Goal: Transaction & Acquisition: Purchase product/service

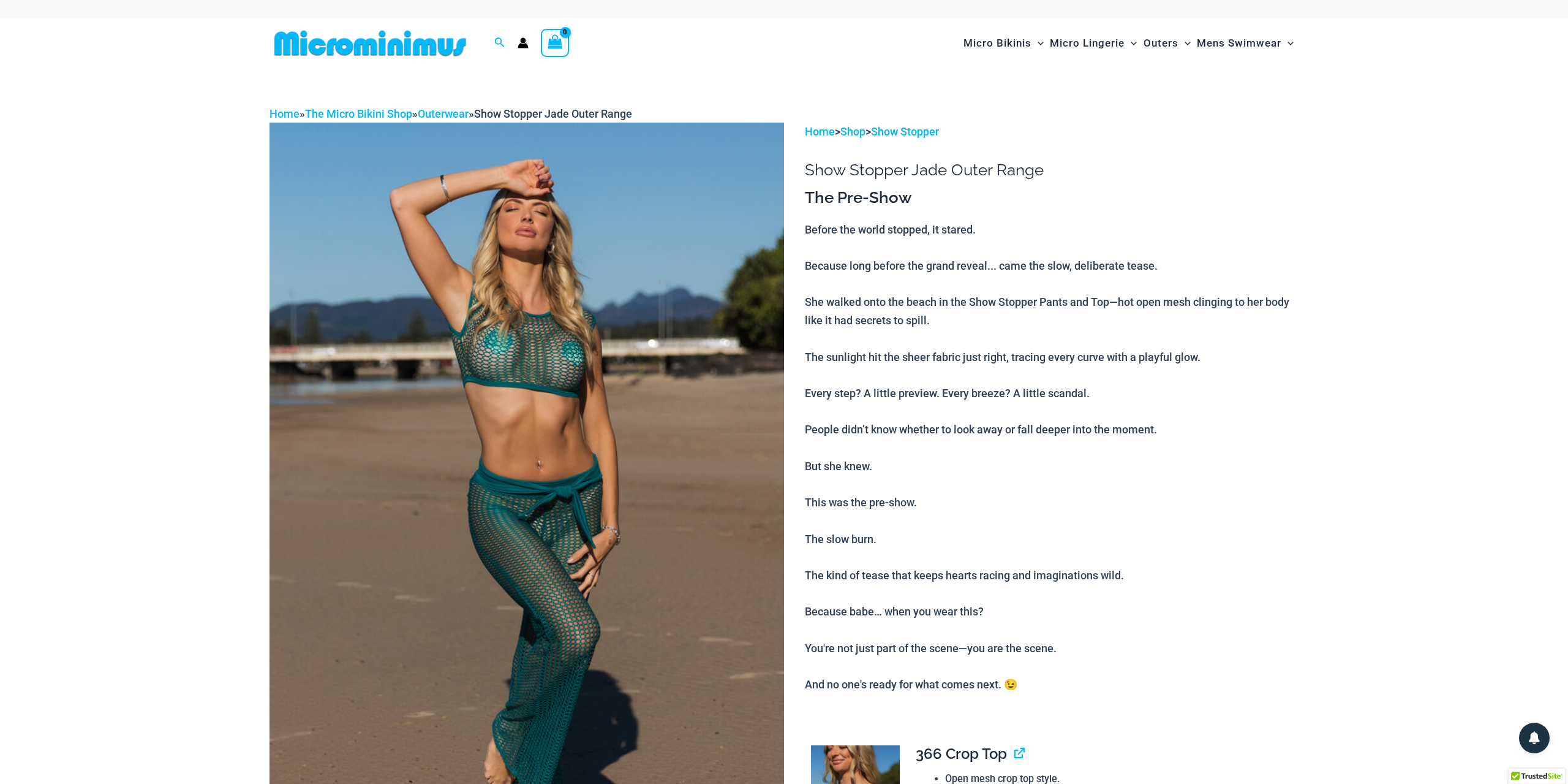
click at [695, 426] on img at bounding box center [527, 509] width 514 height 772
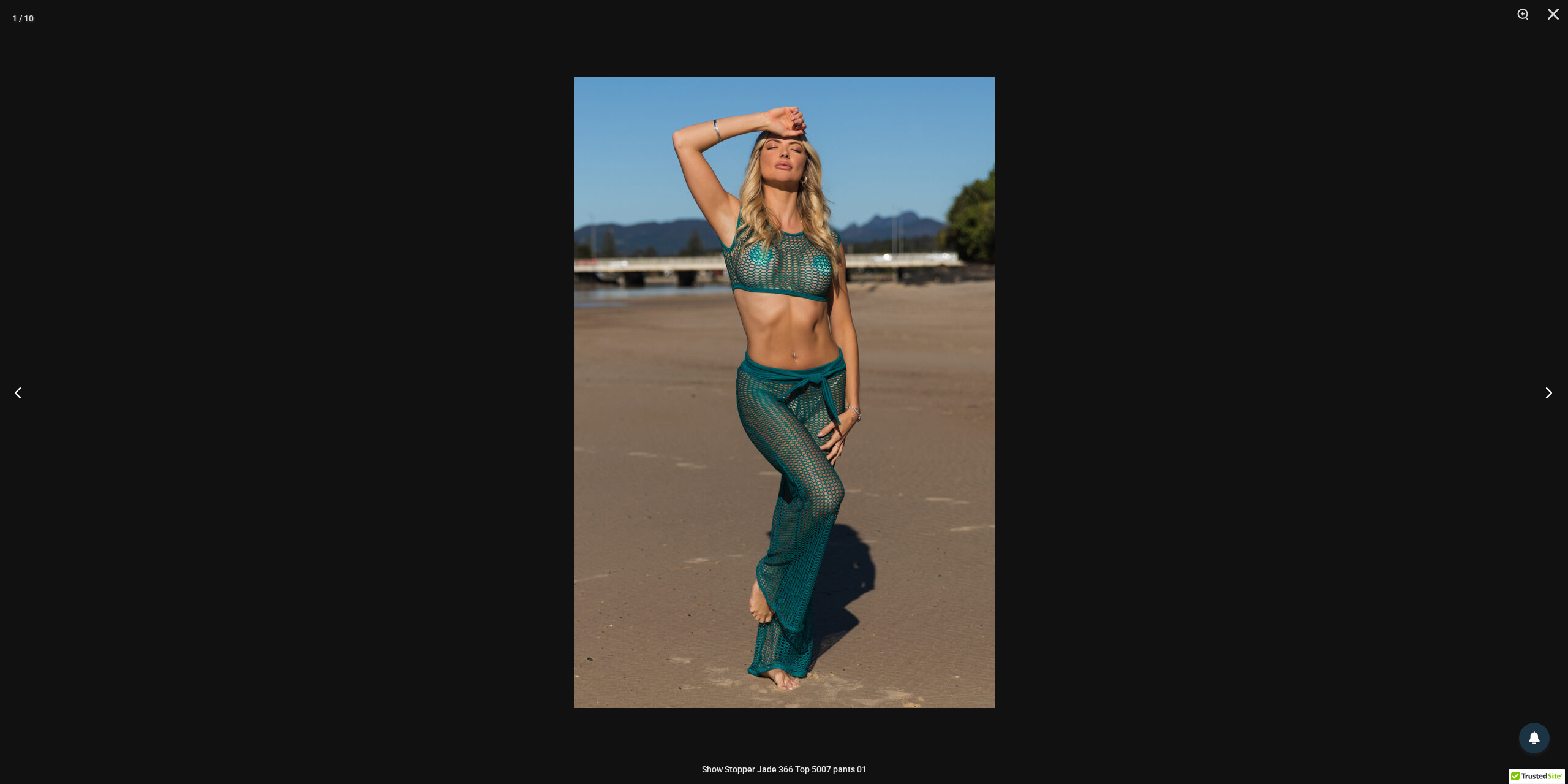
click at [1548, 391] on button "Next" at bounding box center [1545, 392] width 46 height 62
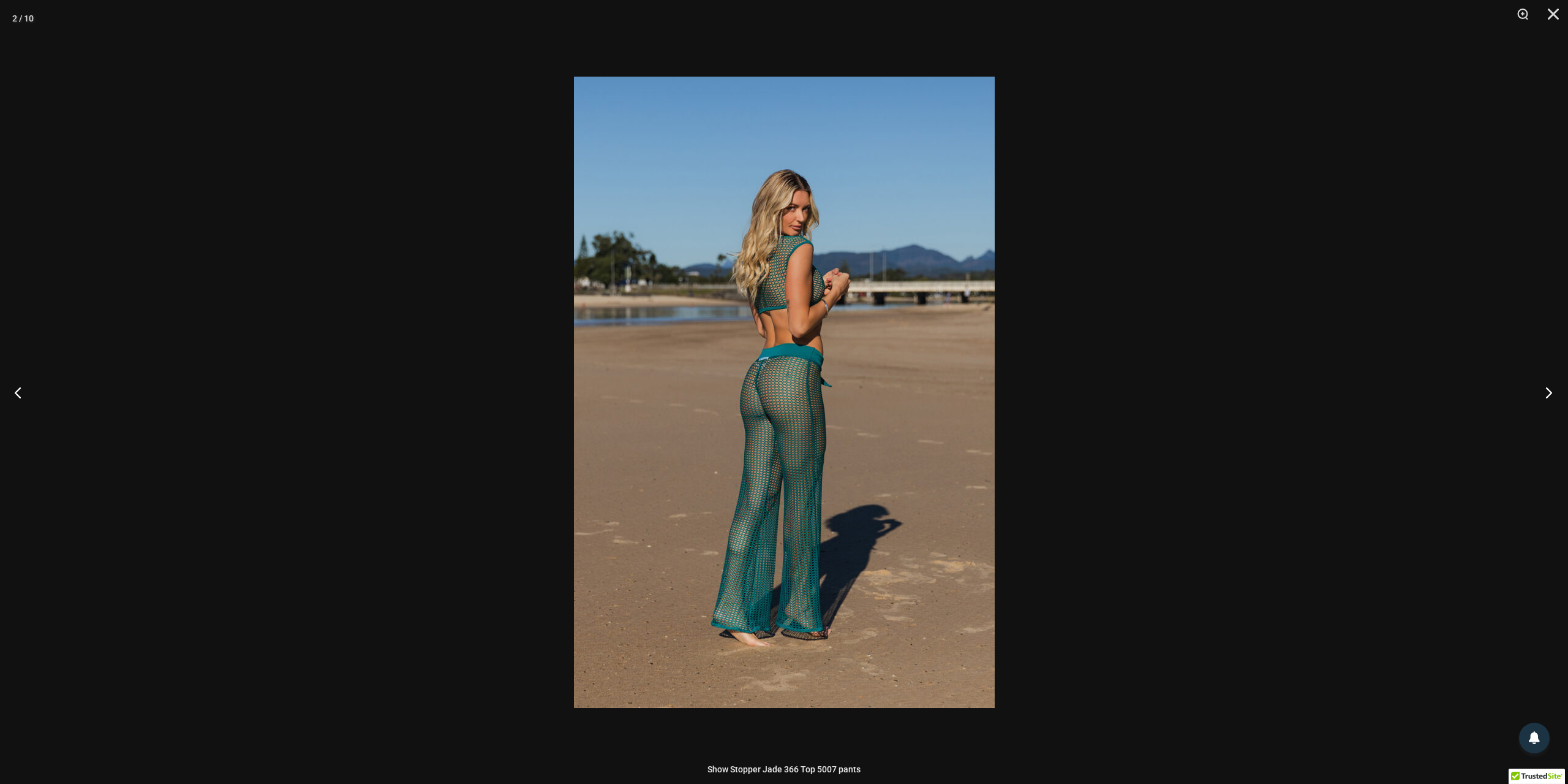
click at [1548, 391] on button "Next" at bounding box center [1545, 392] width 46 height 62
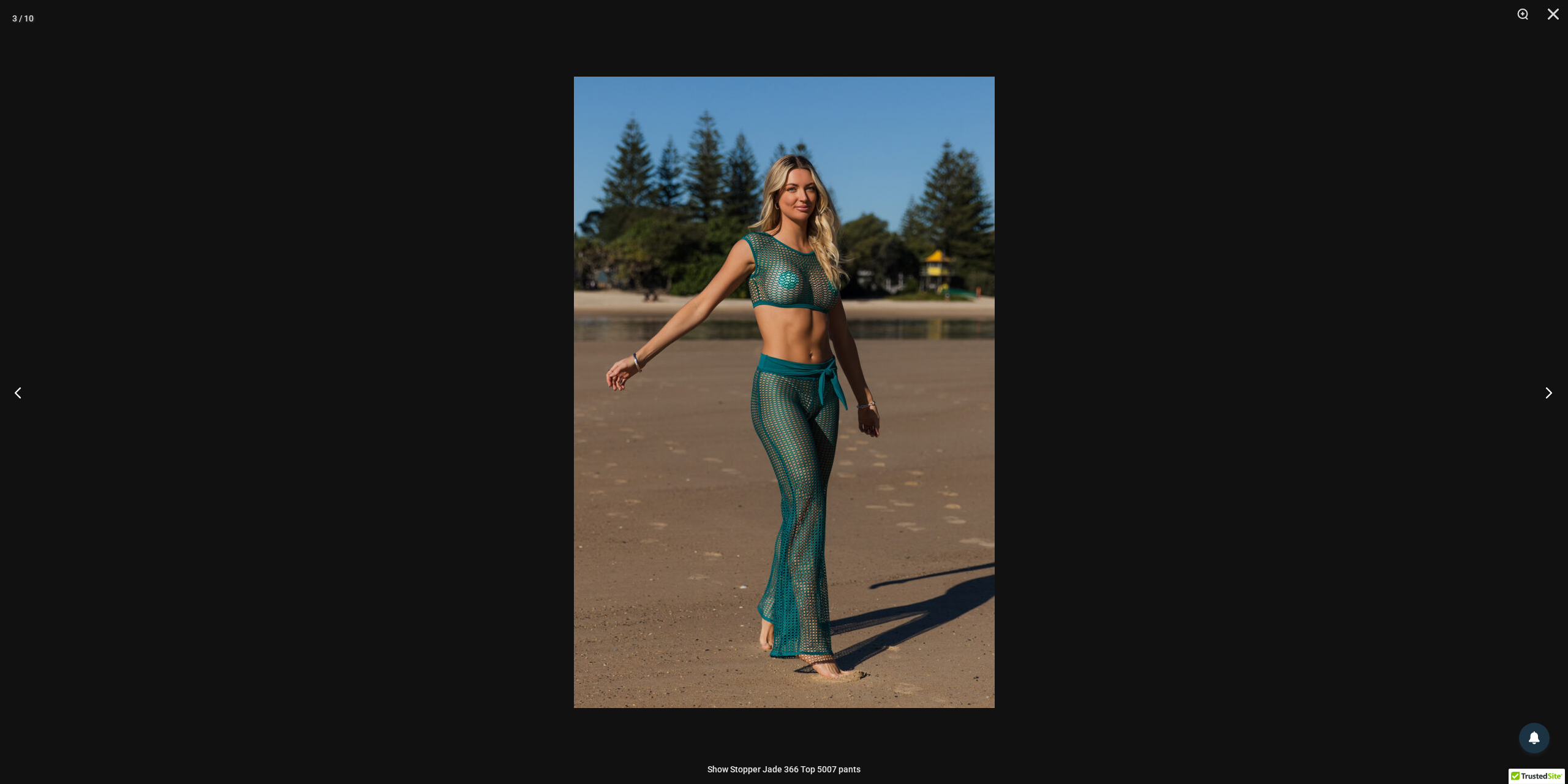
click at [1548, 391] on button "Next" at bounding box center [1545, 392] width 46 height 62
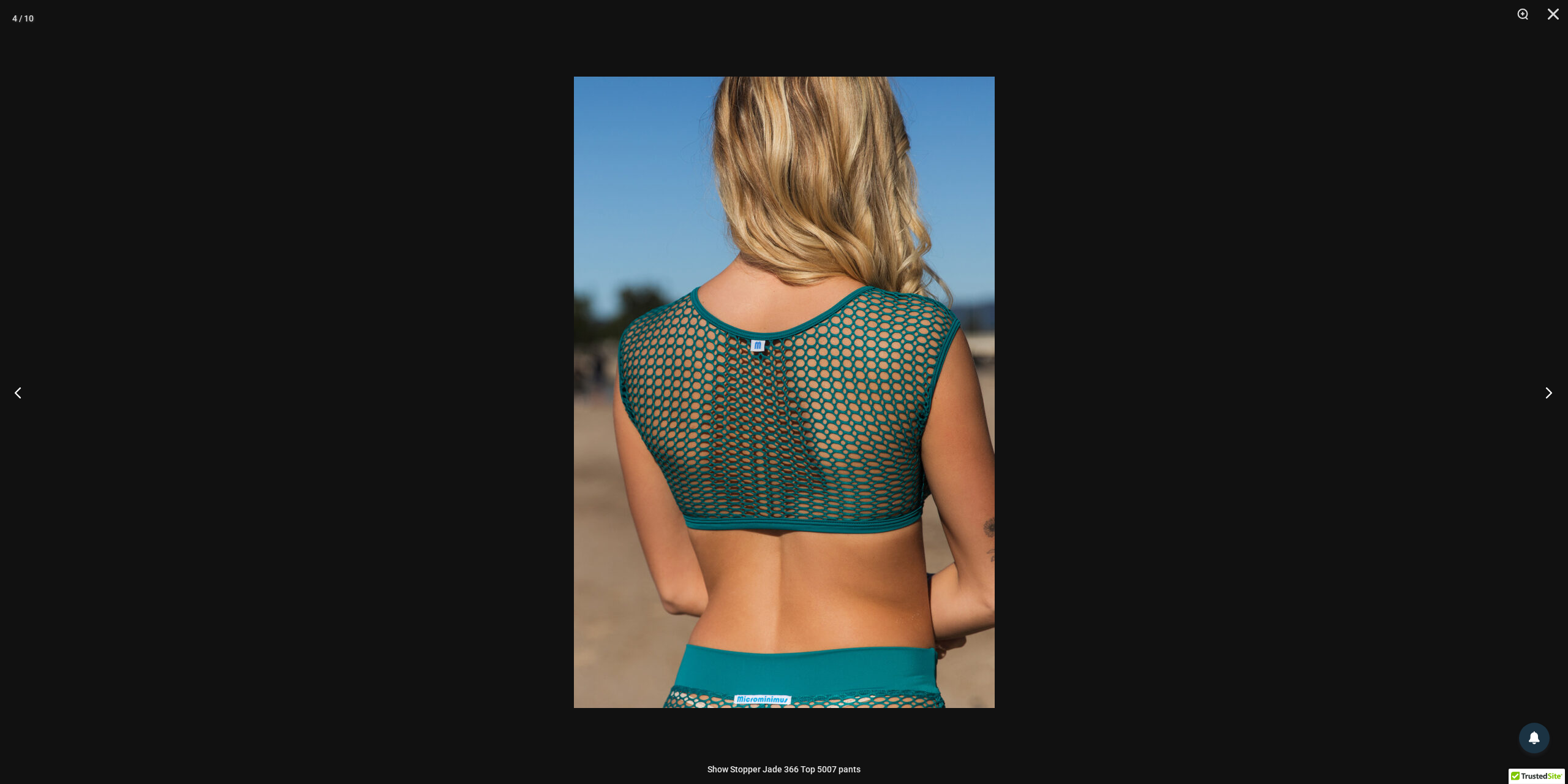
click at [1548, 391] on button "Next" at bounding box center [1545, 392] width 46 height 62
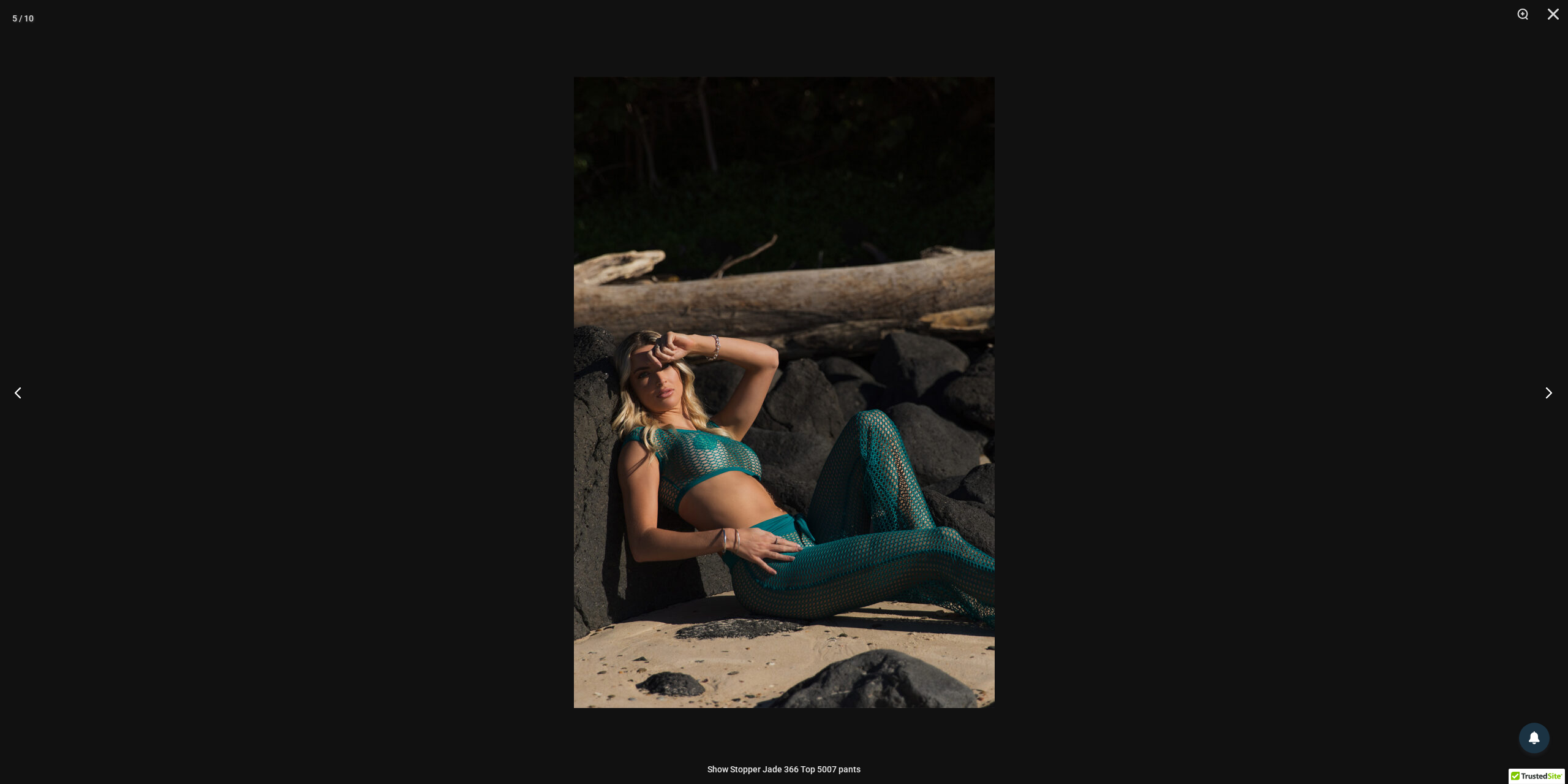
click at [1548, 391] on button "Next" at bounding box center [1545, 392] width 46 height 62
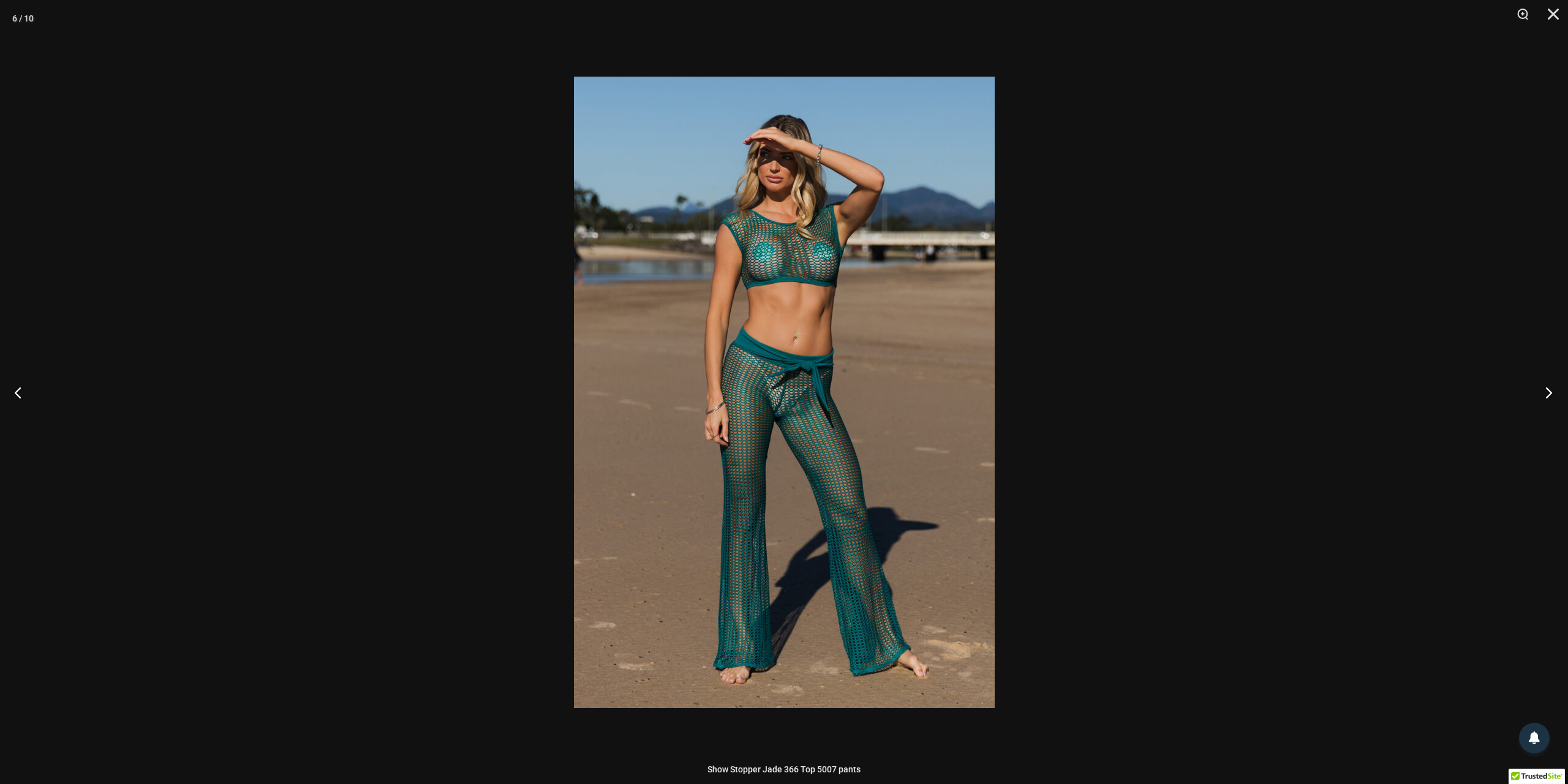
click at [1548, 391] on button "Next" at bounding box center [1545, 392] width 46 height 62
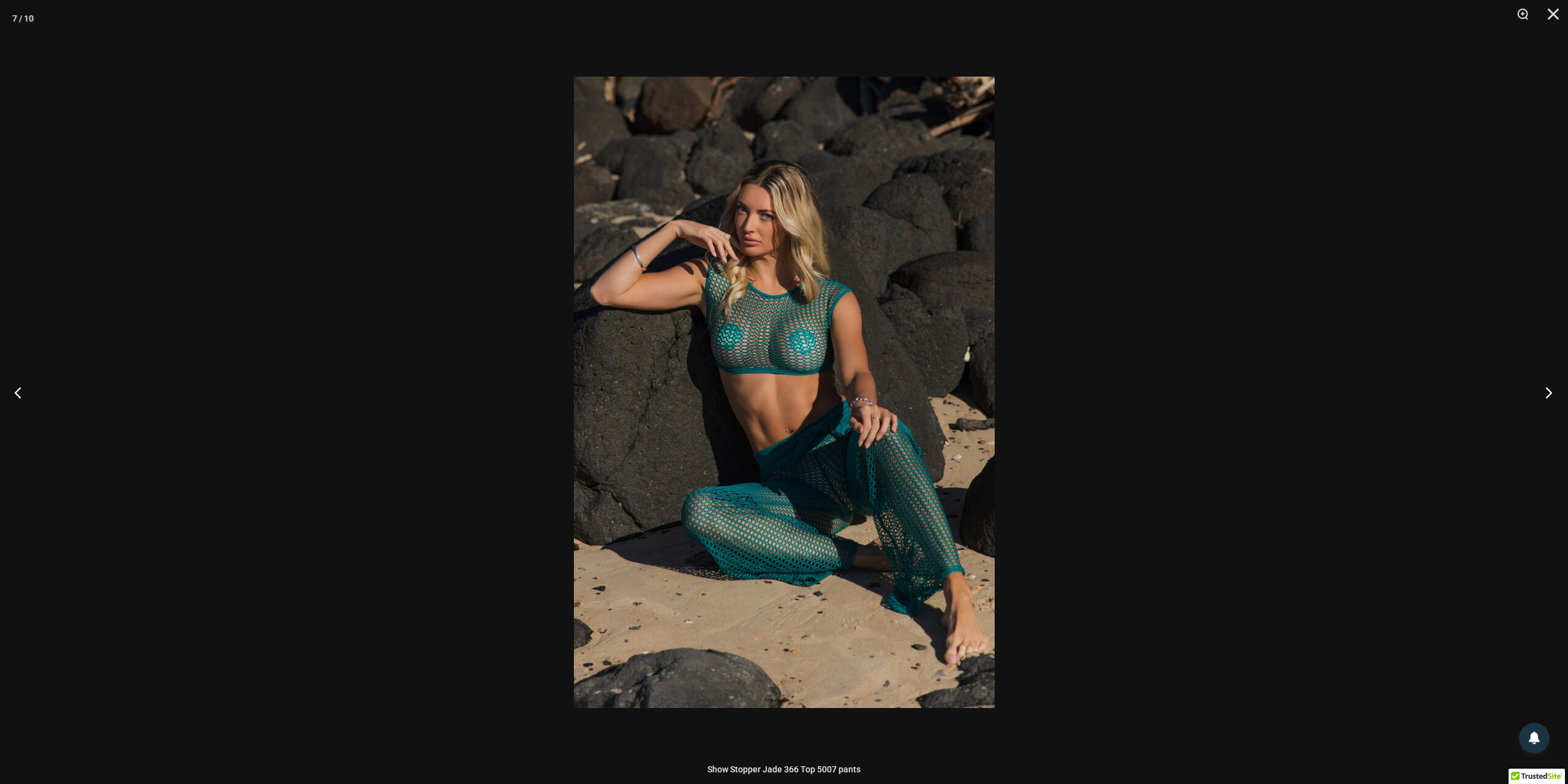
click at [1548, 391] on button "Next" at bounding box center [1545, 392] width 46 height 62
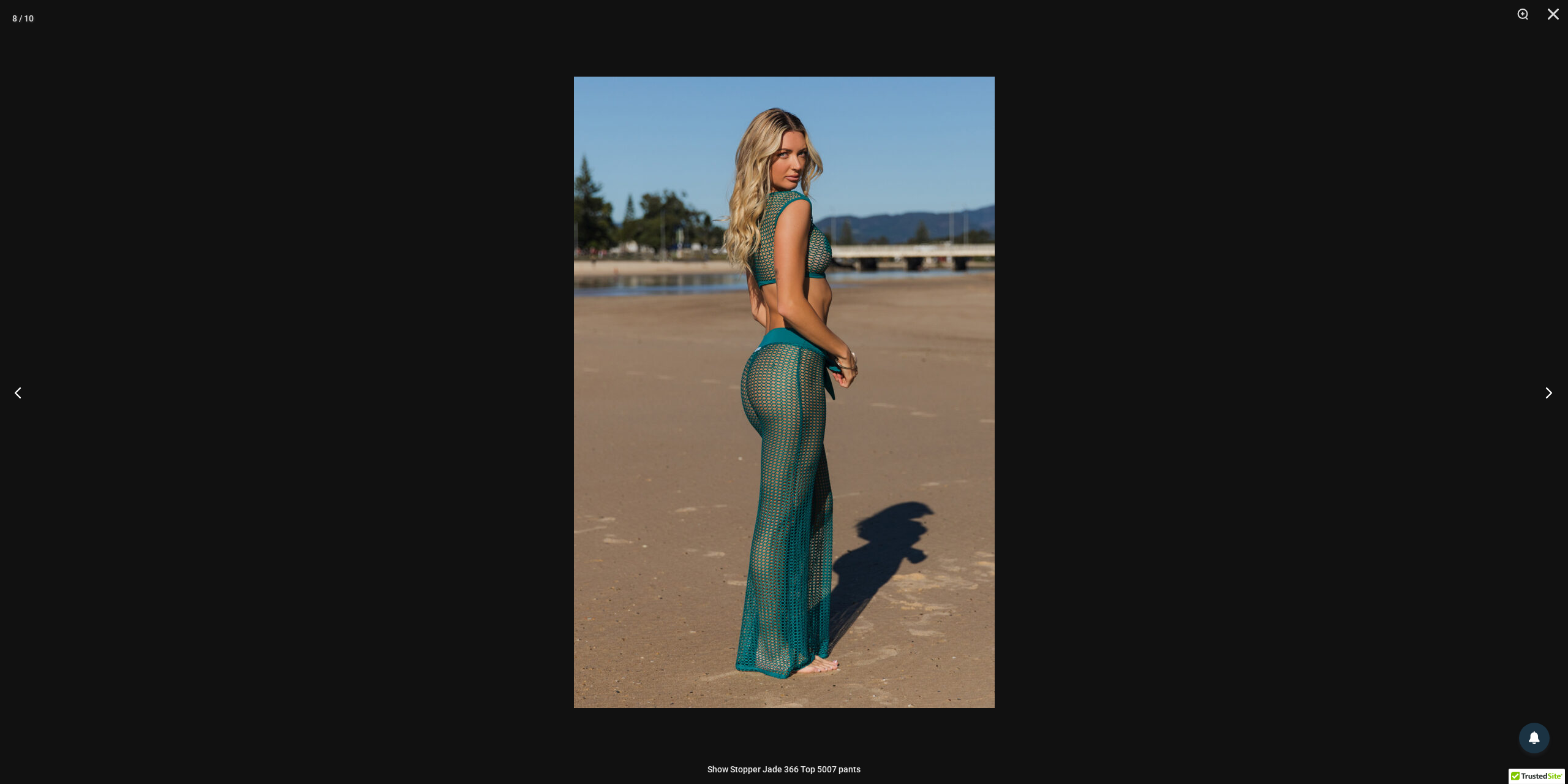
click at [1548, 391] on button "Next" at bounding box center [1545, 392] width 46 height 62
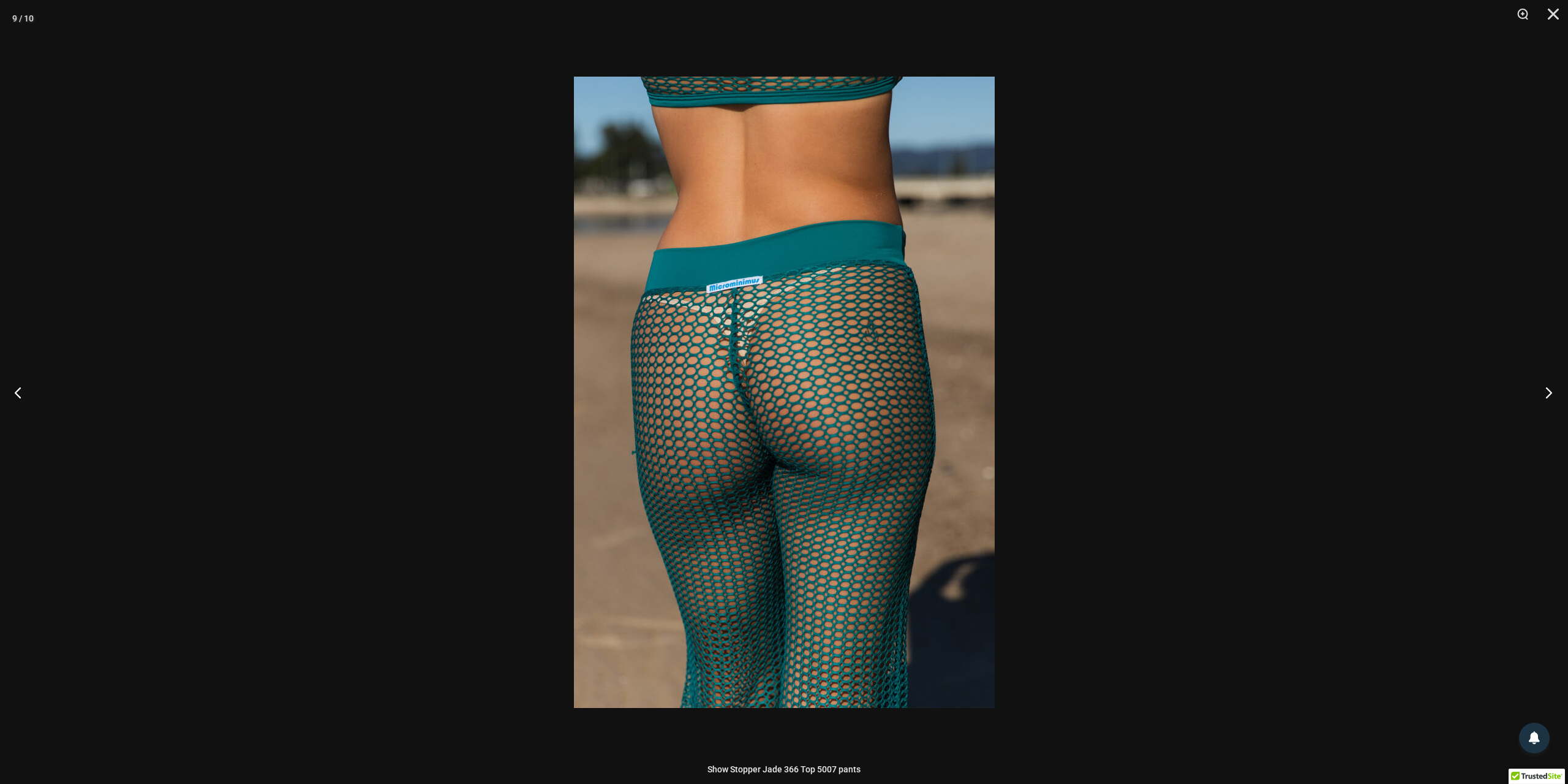
click at [1548, 391] on button "Next" at bounding box center [1545, 392] width 46 height 62
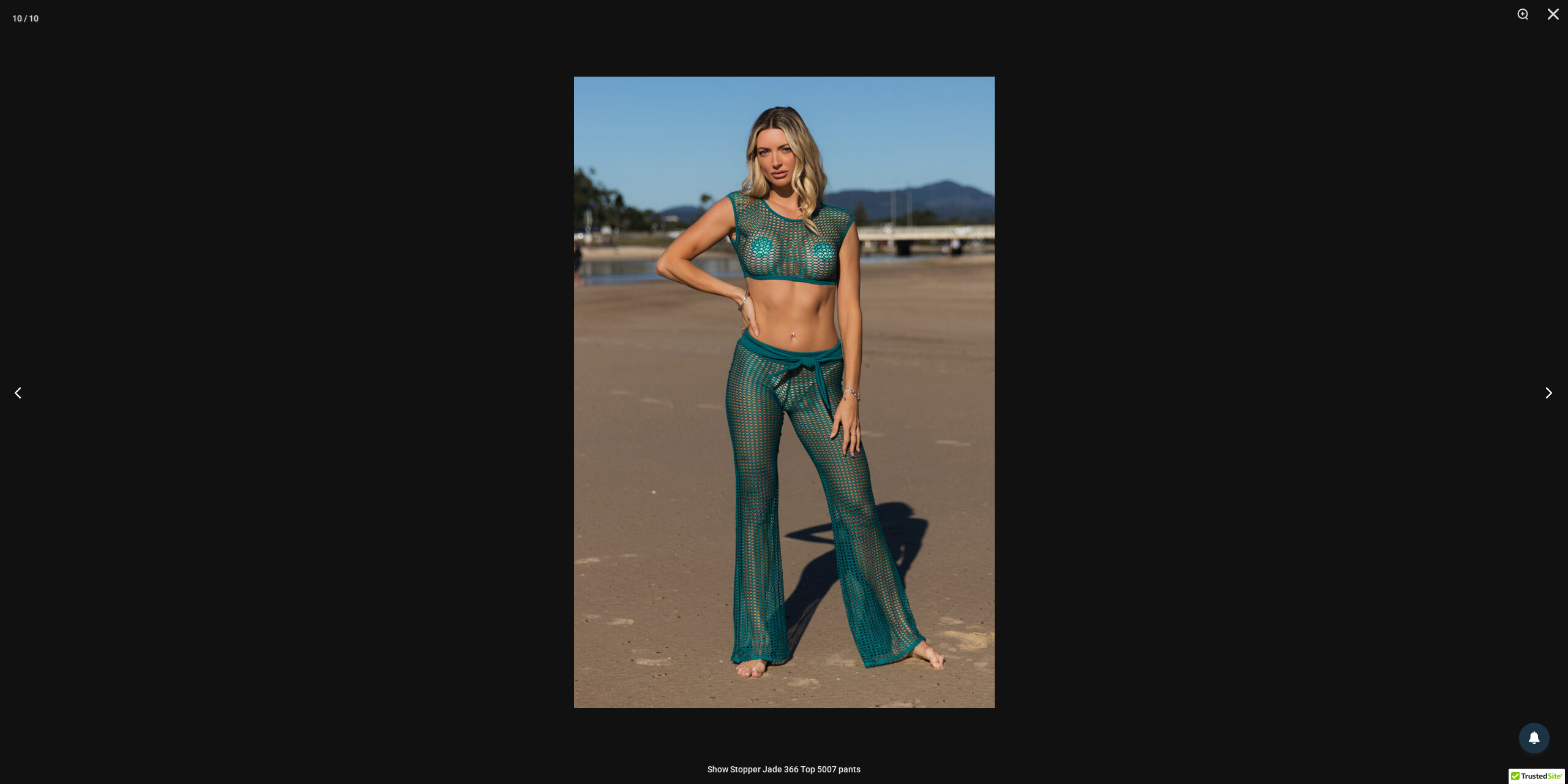
click at [1547, 393] on button "Next" at bounding box center [1545, 392] width 46 height 62
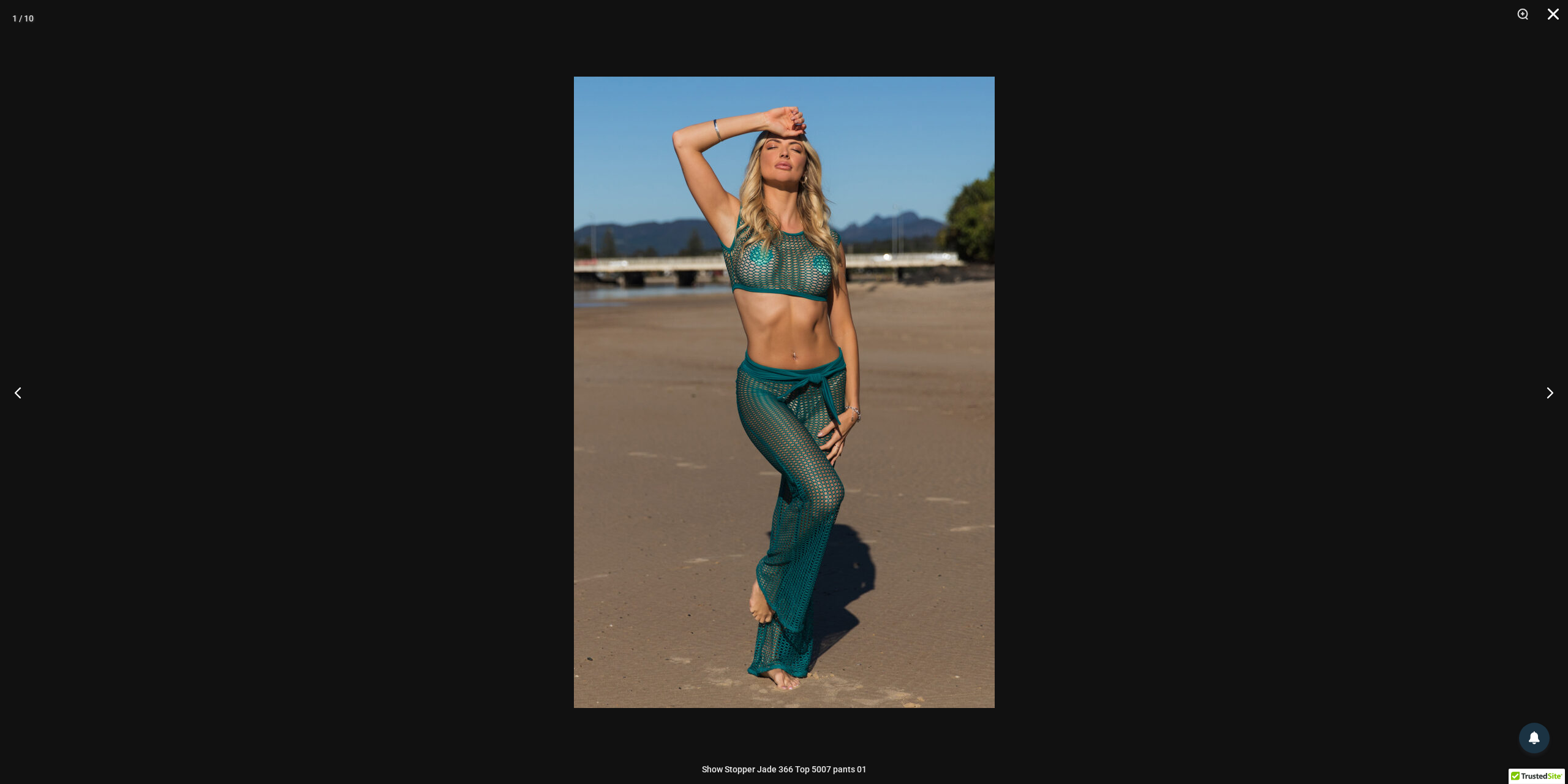
click at [1554, 14] on button "Close" at bounding box center [1549, 18] width 30 height 37
